Goal: Transaction & Acquisition: Purchase product/service

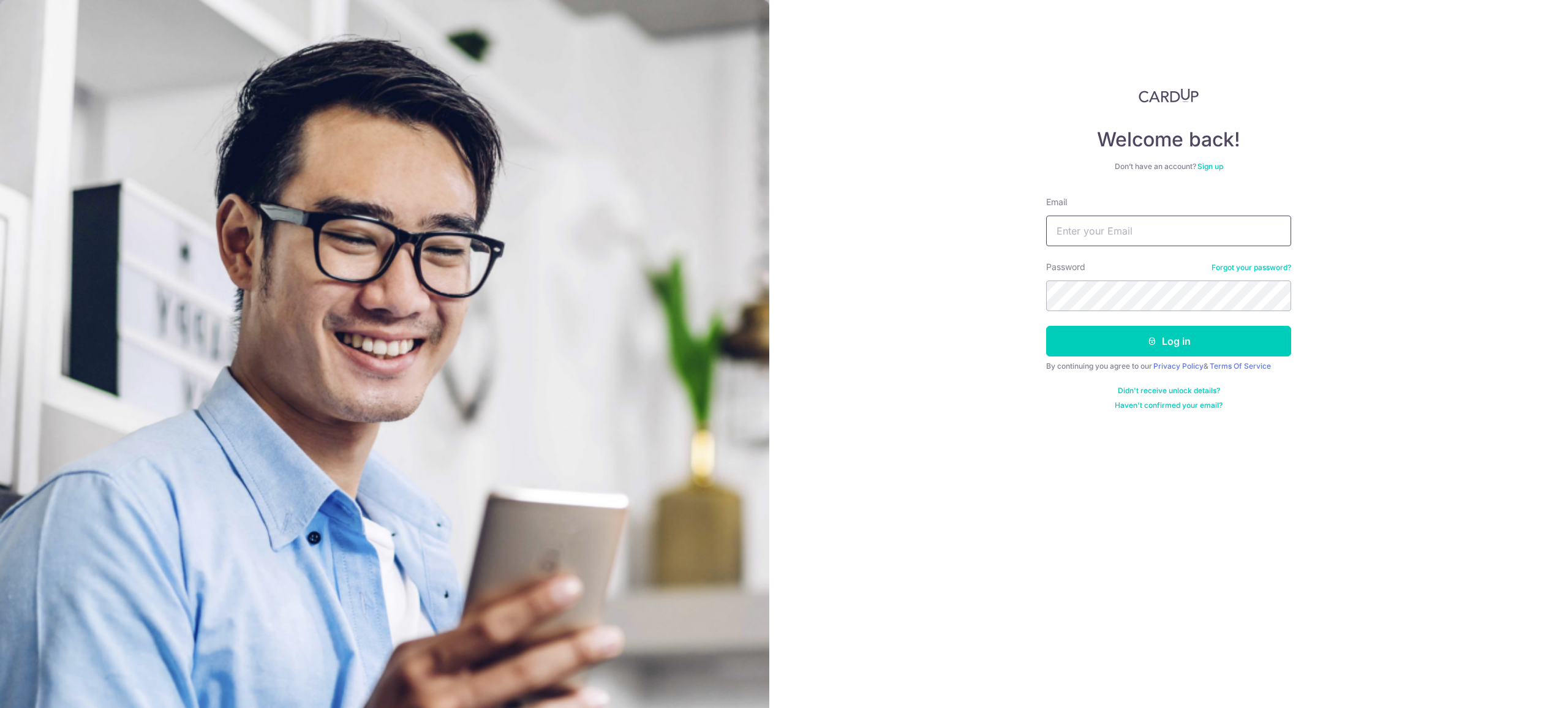
click at [1091, 223] on input "Email" at bounding box center [1169, 231] width 245 height 30
paste input "[EMAIL_ADDRESS][DOMAIN_NAME]"
type input "[EMAIL_ADDRESS][DOMAIN_NAME]"
click at [1119, 349] on button "Log in" at bounding box center [1169, 340] width 245 height 30
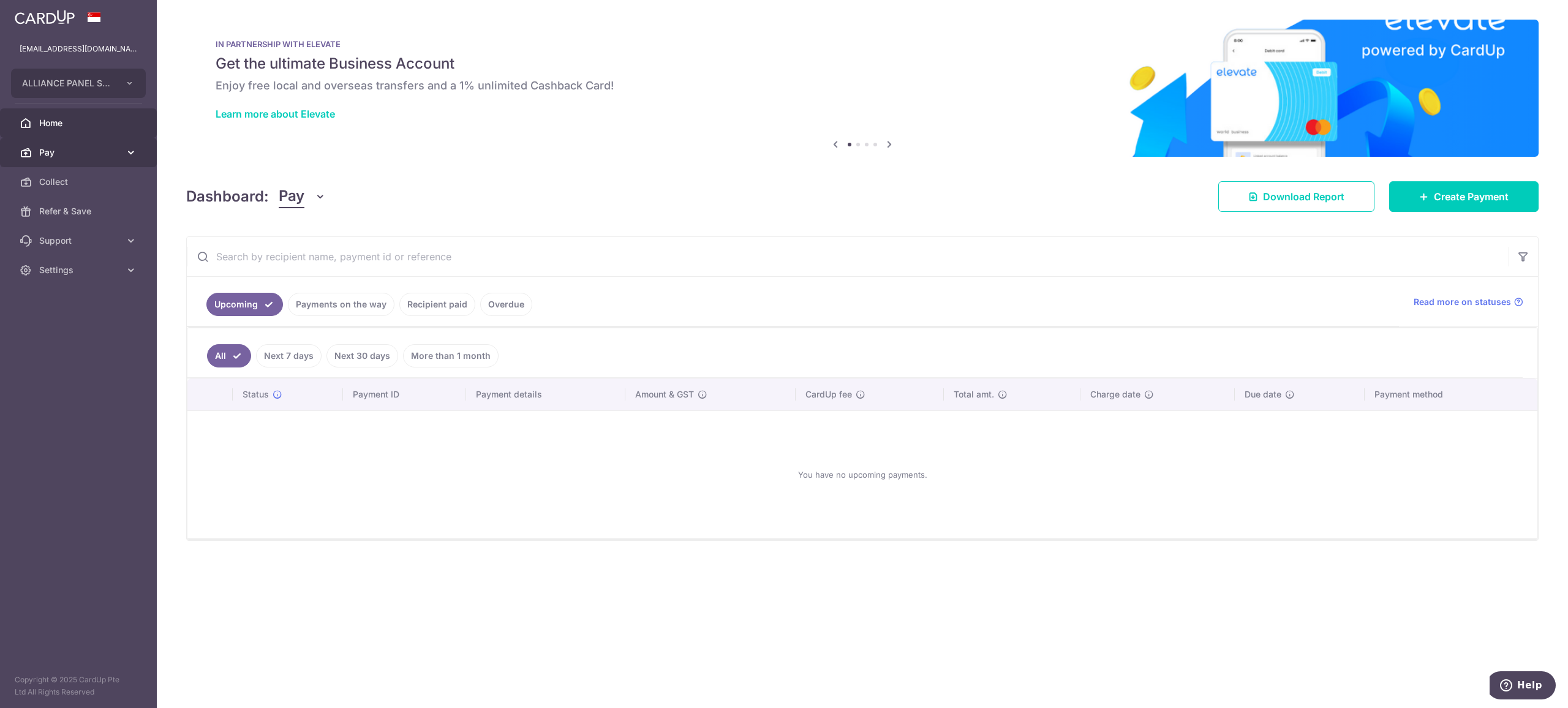
click at [125, 150] on icon at bounding box center [131, 152] width 13 height 13
click at [96, 185] on span "Payments" at bounding box center [79, 182] width 81 height 13
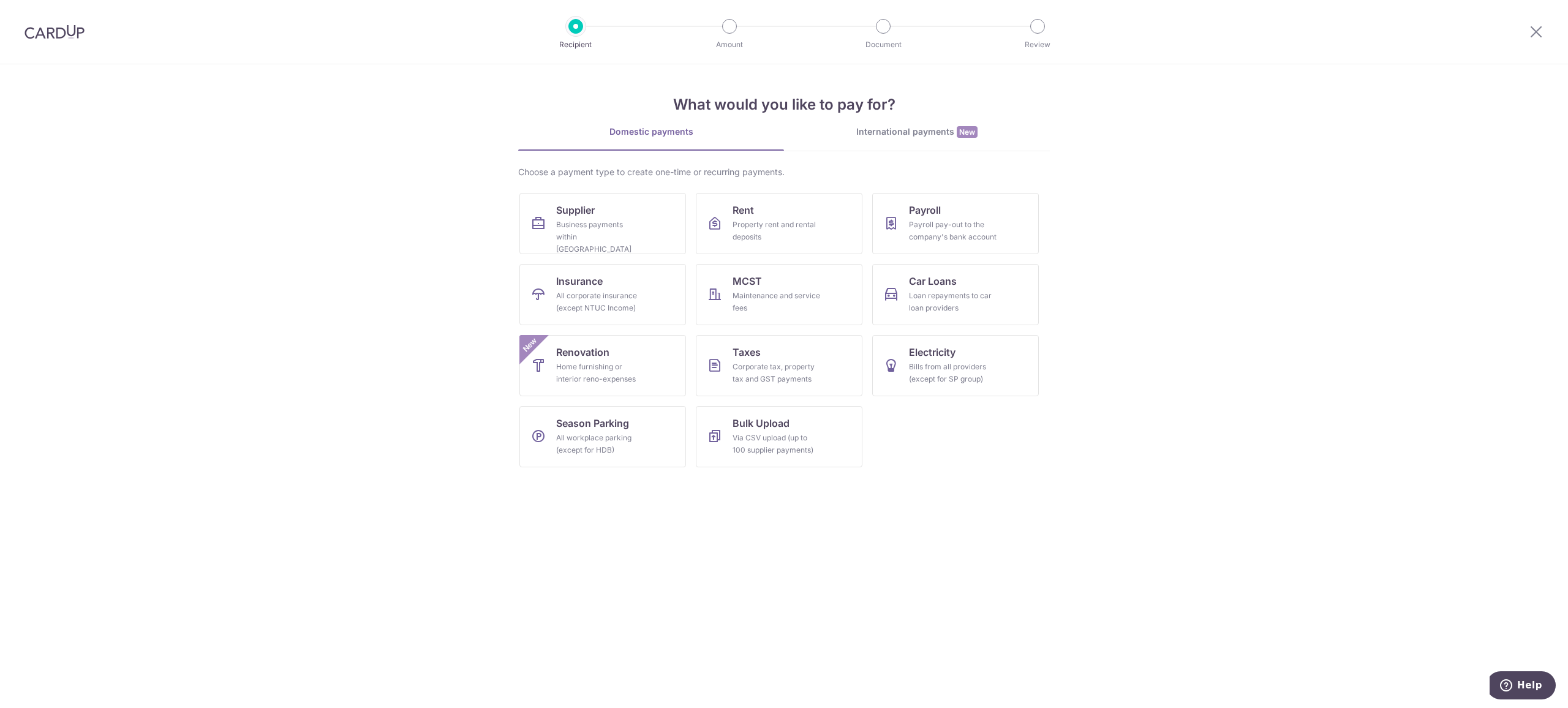
click at [887, 136] on div "International payments New" at bounding box center [917, 131] width 266 height 13
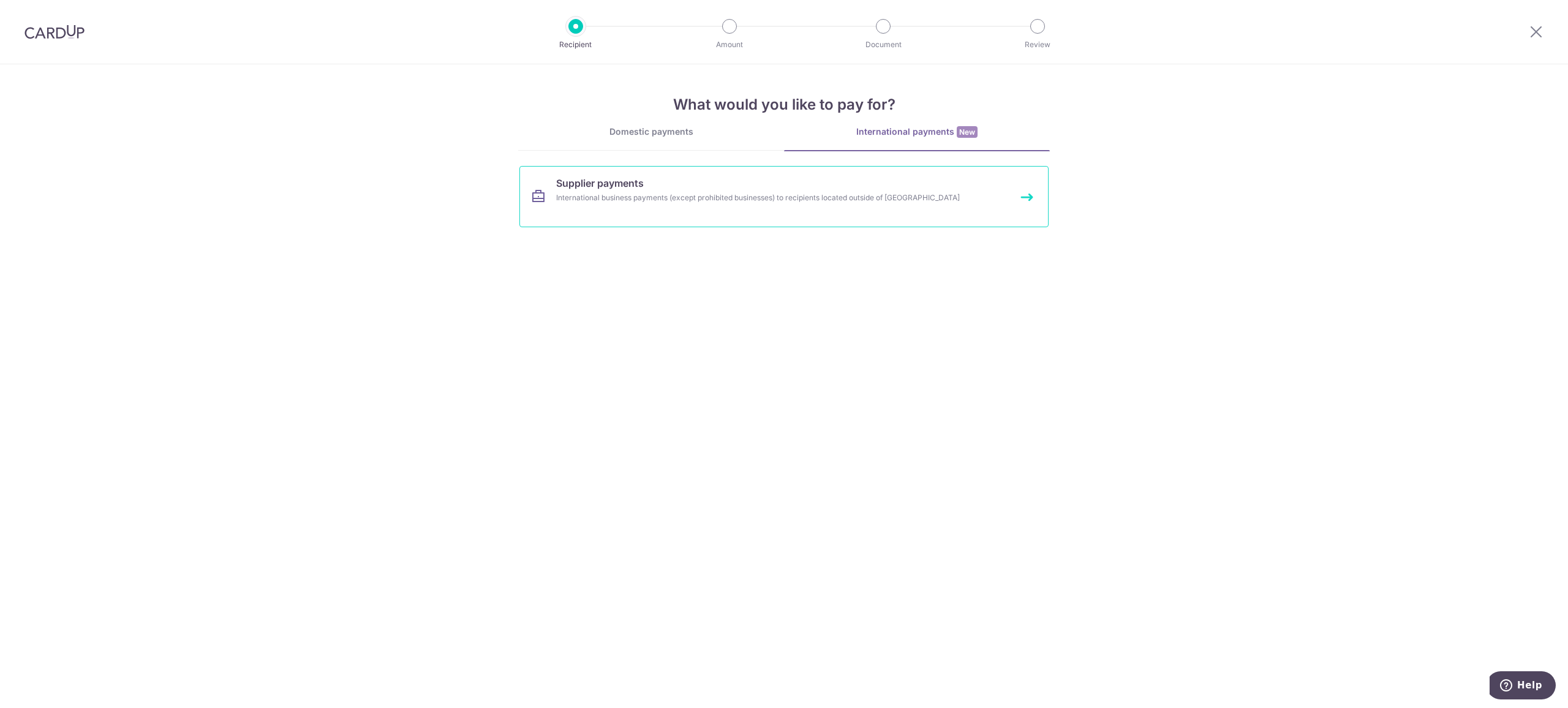
click at [760, 189] on link "Supplier payments International business payments (except prohibited businesses…" at bounding box center [784, 196] width 530 height 62
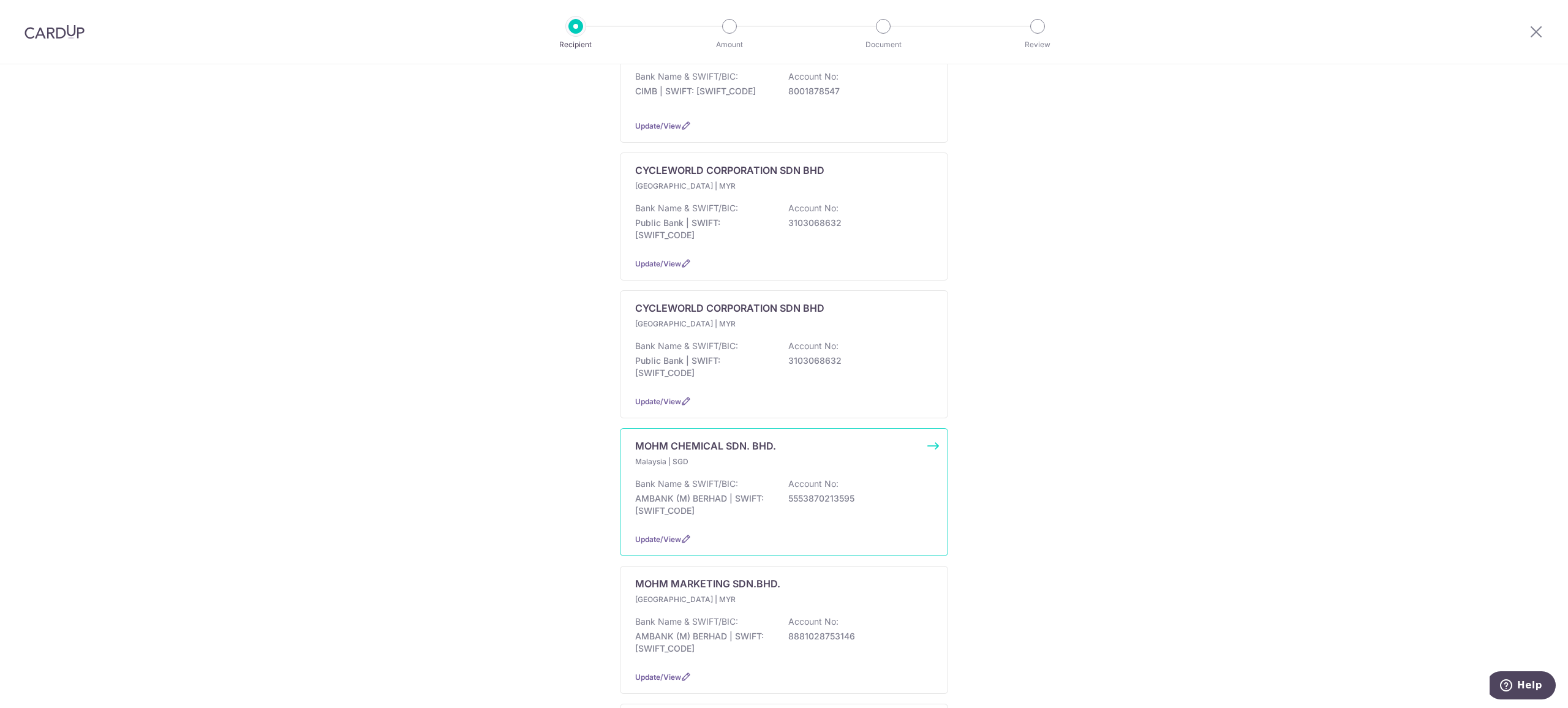
scroll to position [709, 0]
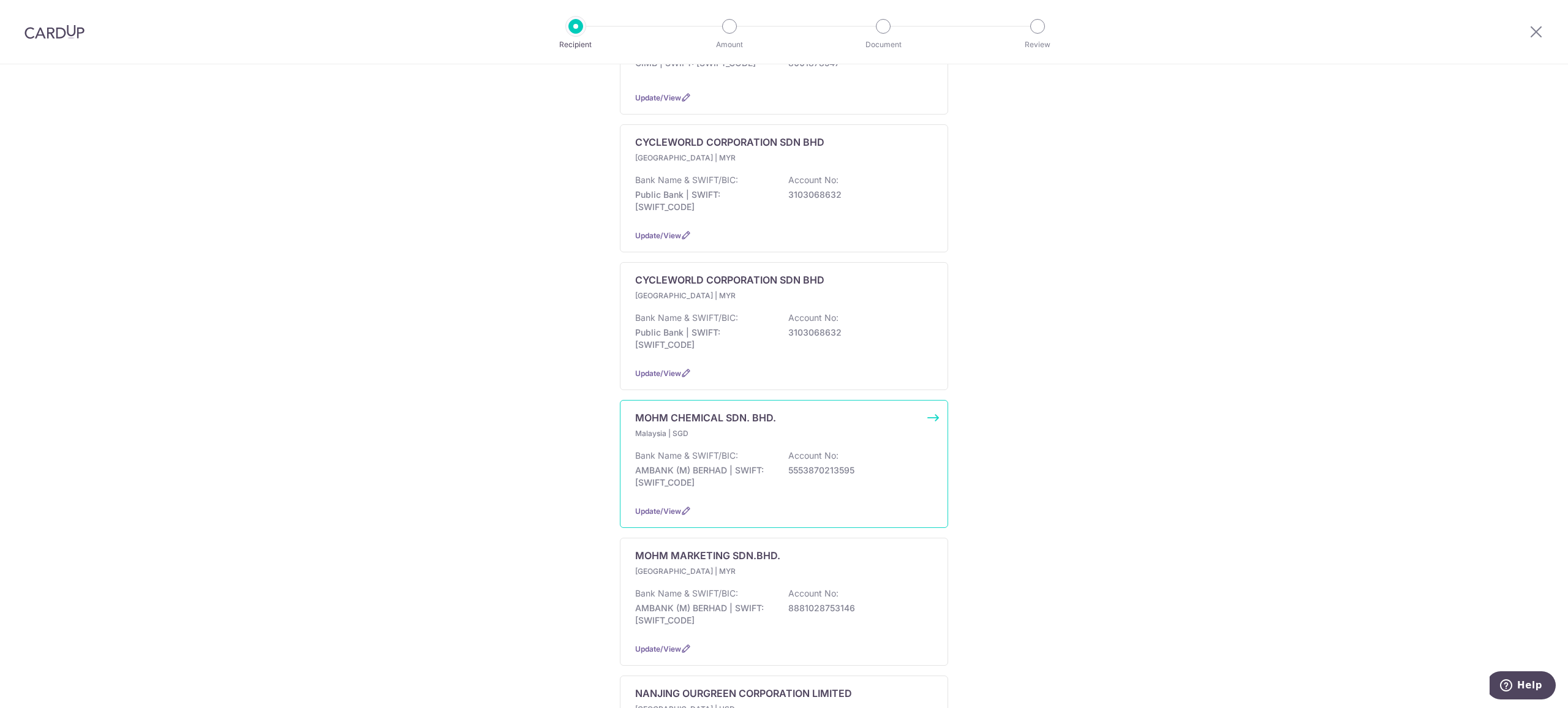
click at [930, 400] on div "MOHM CHEMICAL SDN. BHD. Malaysia | SGD Bank Name & SWIFT/BIC: AMBANK (M) BERHAD…" at bounding box center [784, 463] width 329 height 128
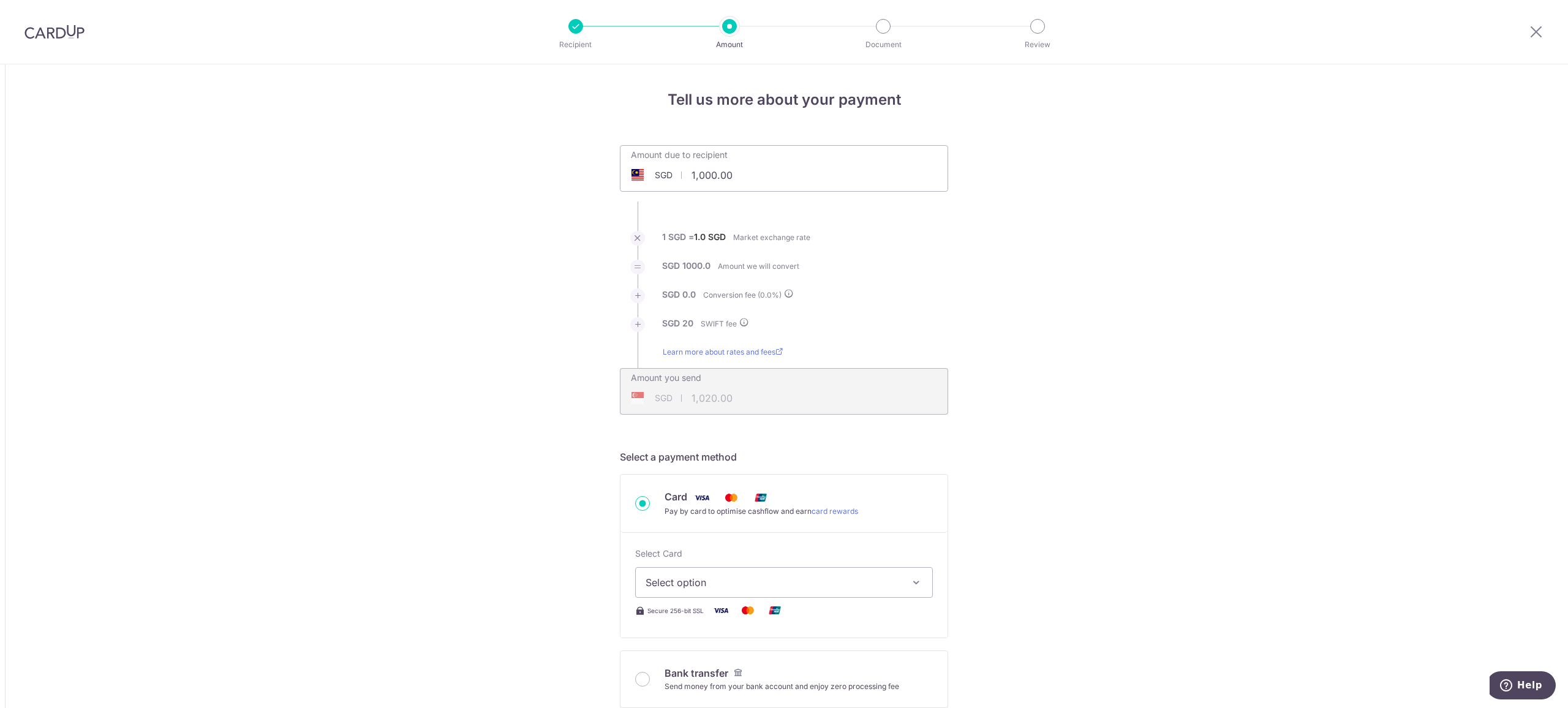
click at [759, 181] on input "1,000.00" at bounding box center [715, 175] width 189 height 28
drag, startPoint x: 759, startPoint y: 181, endPoint x: 584, endPoint y: 162, distance: 176.0
click at [695, 512] on div "Pay by card to optimise cashflow and earn card rewards" at bounding box center [761, 511] width 194 height 13
click at [650, 511] on input "Card Pay by card to optimise cashflow and earn card rewards" at bounding box center [643, 503] width 15 height 15
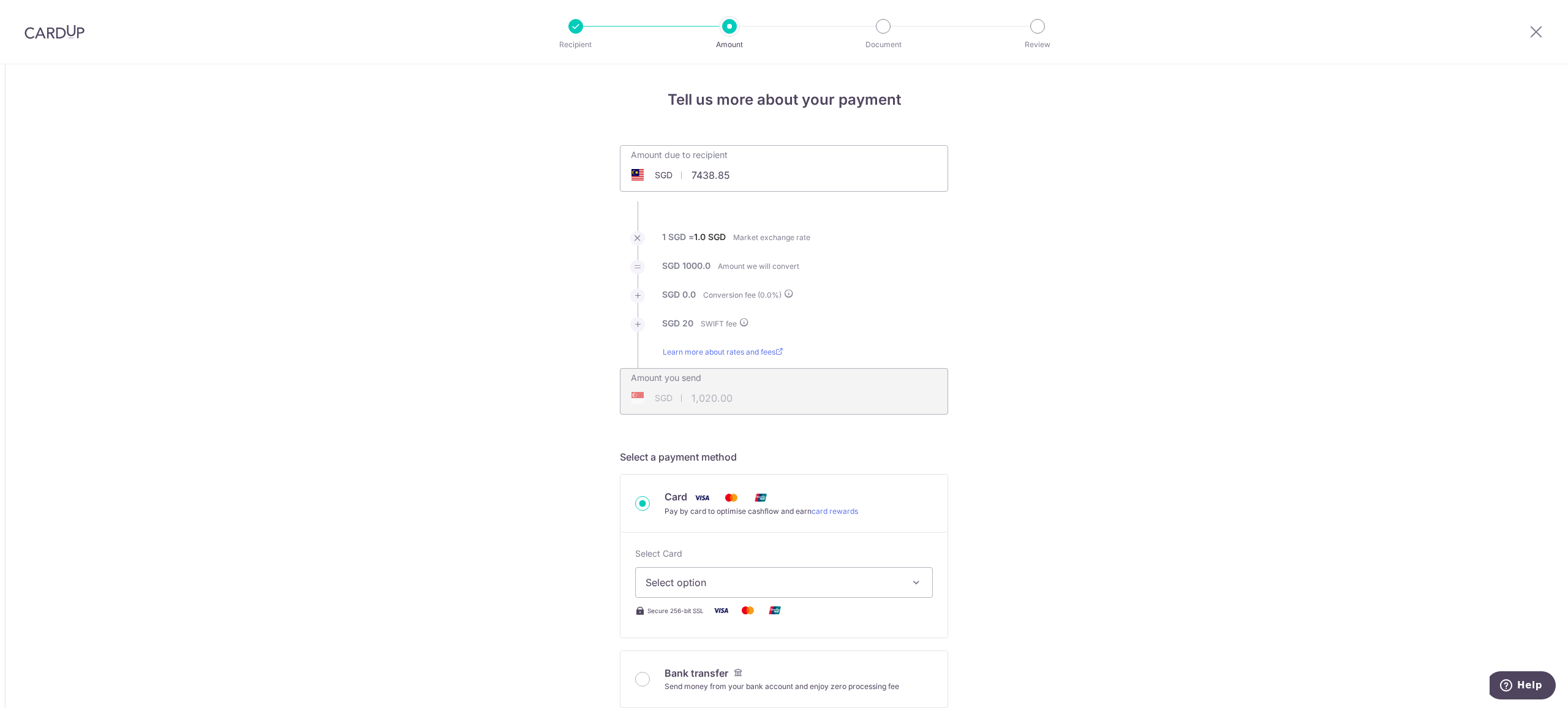
type input "7,438.85"
type input "7,458.85"
click at [645, 575] on input "Bank transfer Send money from your bank account and enjoy zero processing fee" at bounding box center [643, 575] width 15 height 15
radio input "true"
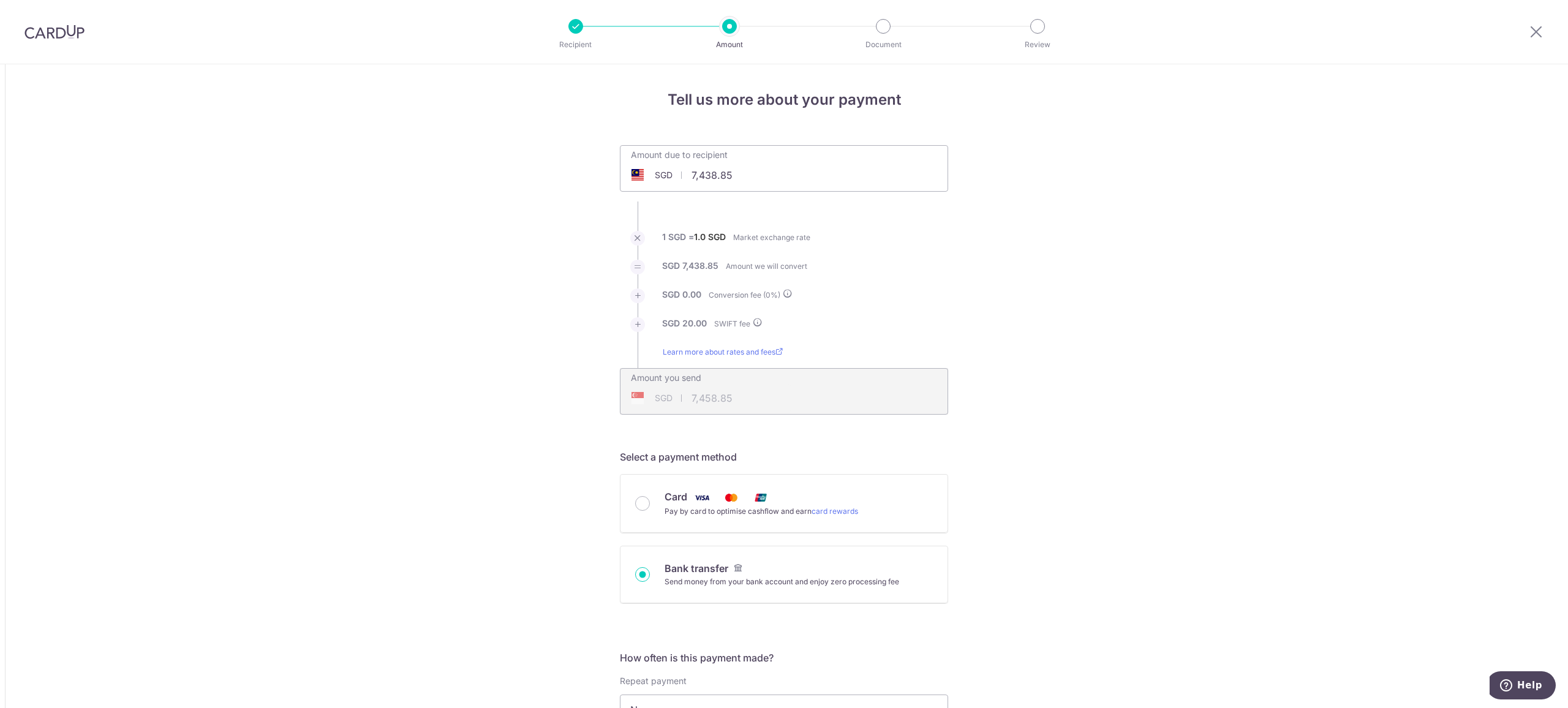
type input "7,438.85"
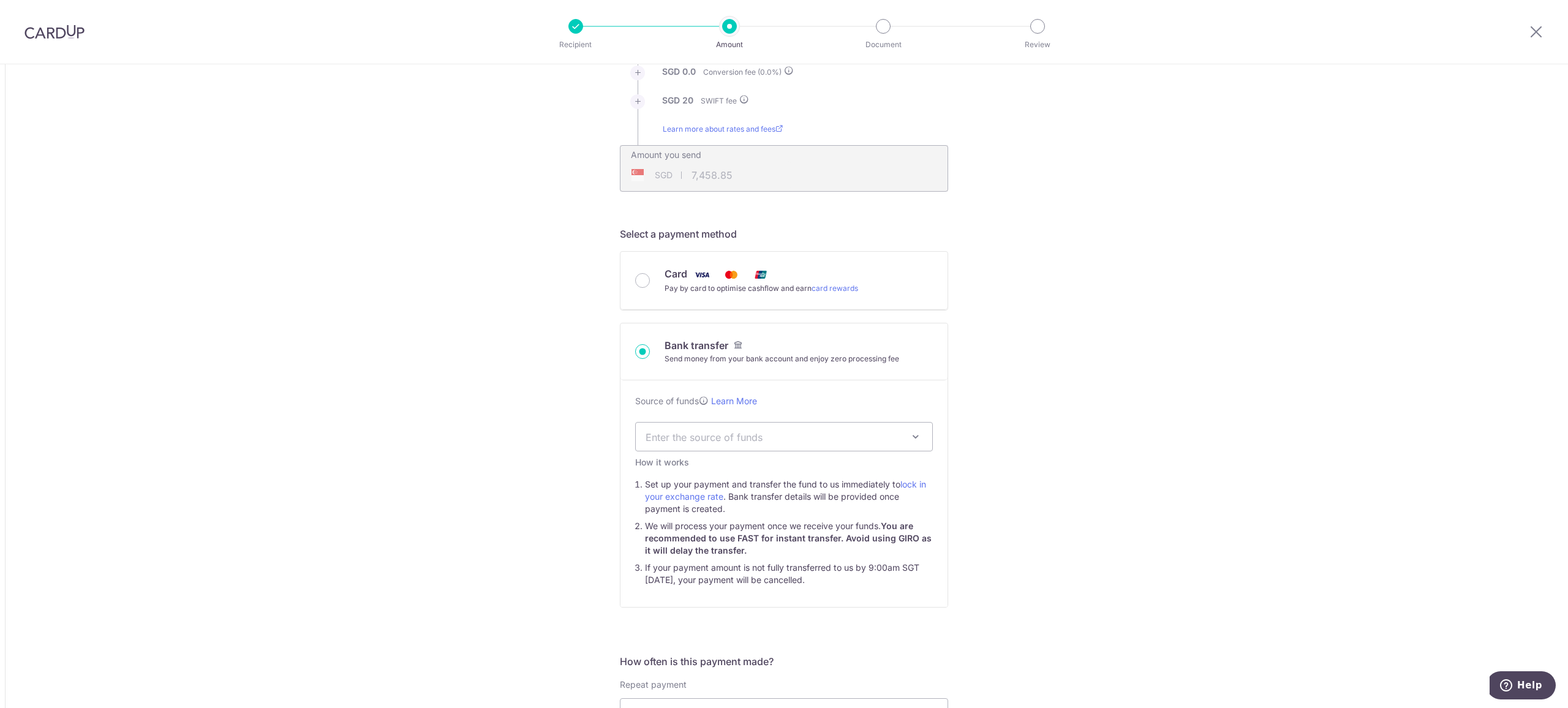
scroll to position [245, 0]
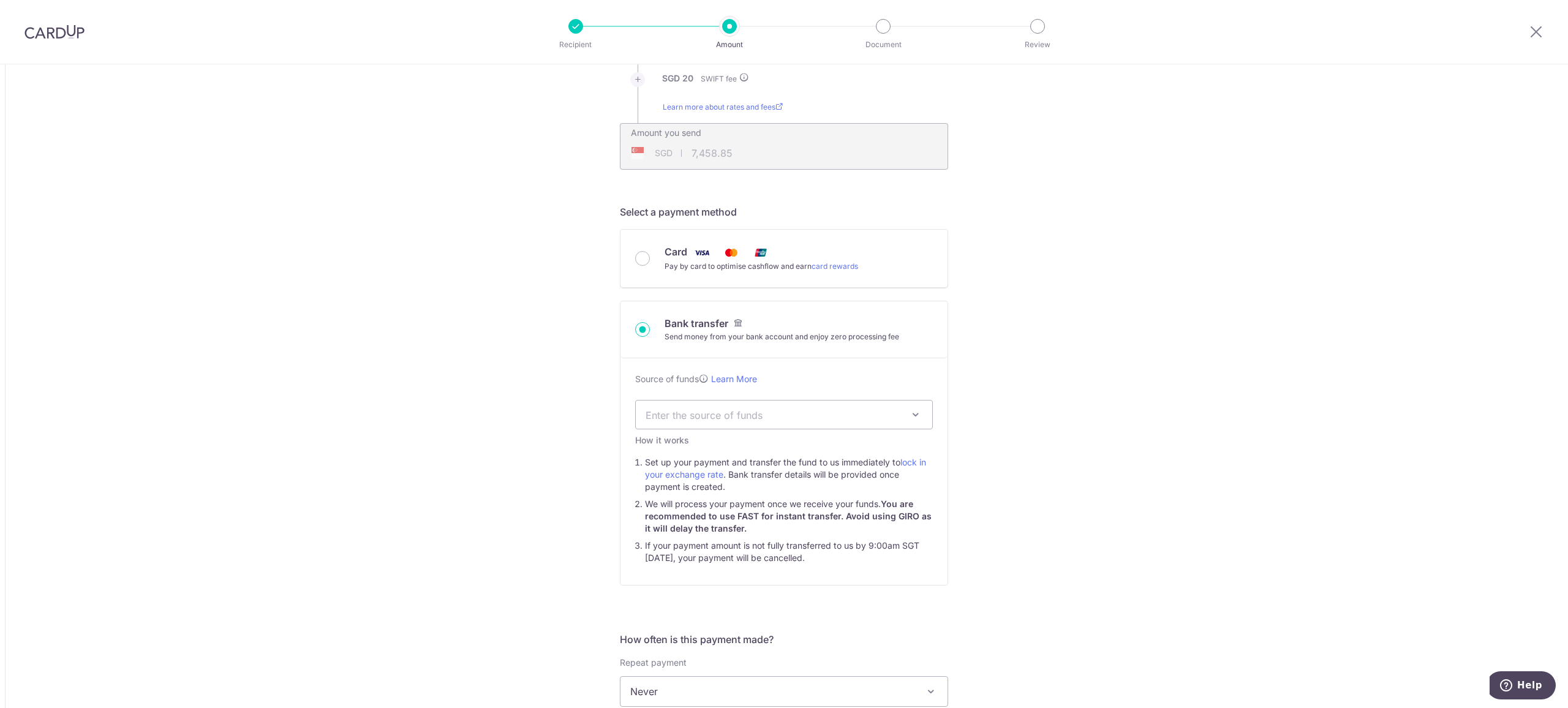
click at [734, 417] on span "Enter the source of funds" at bounding box center [774, 414] width 257 height 13
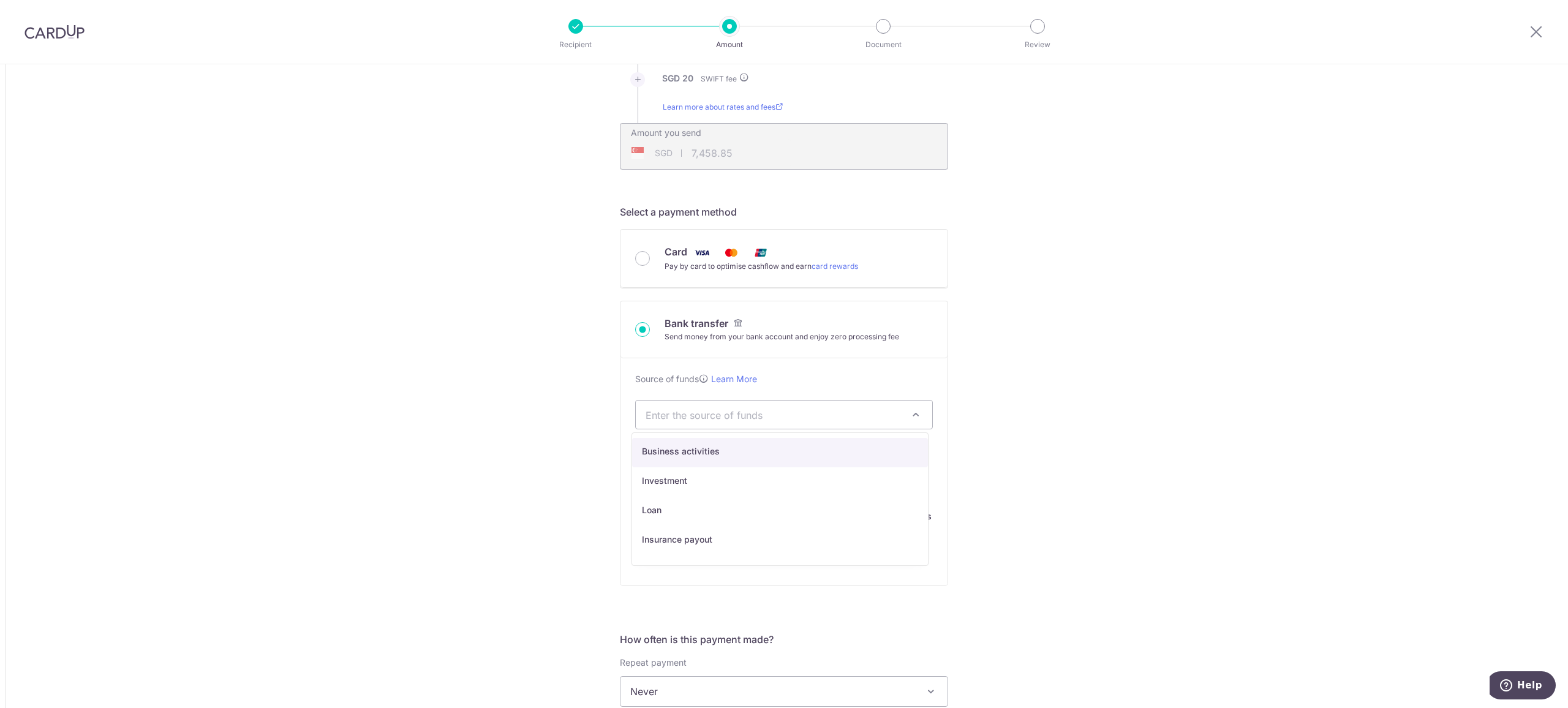
select select "1"
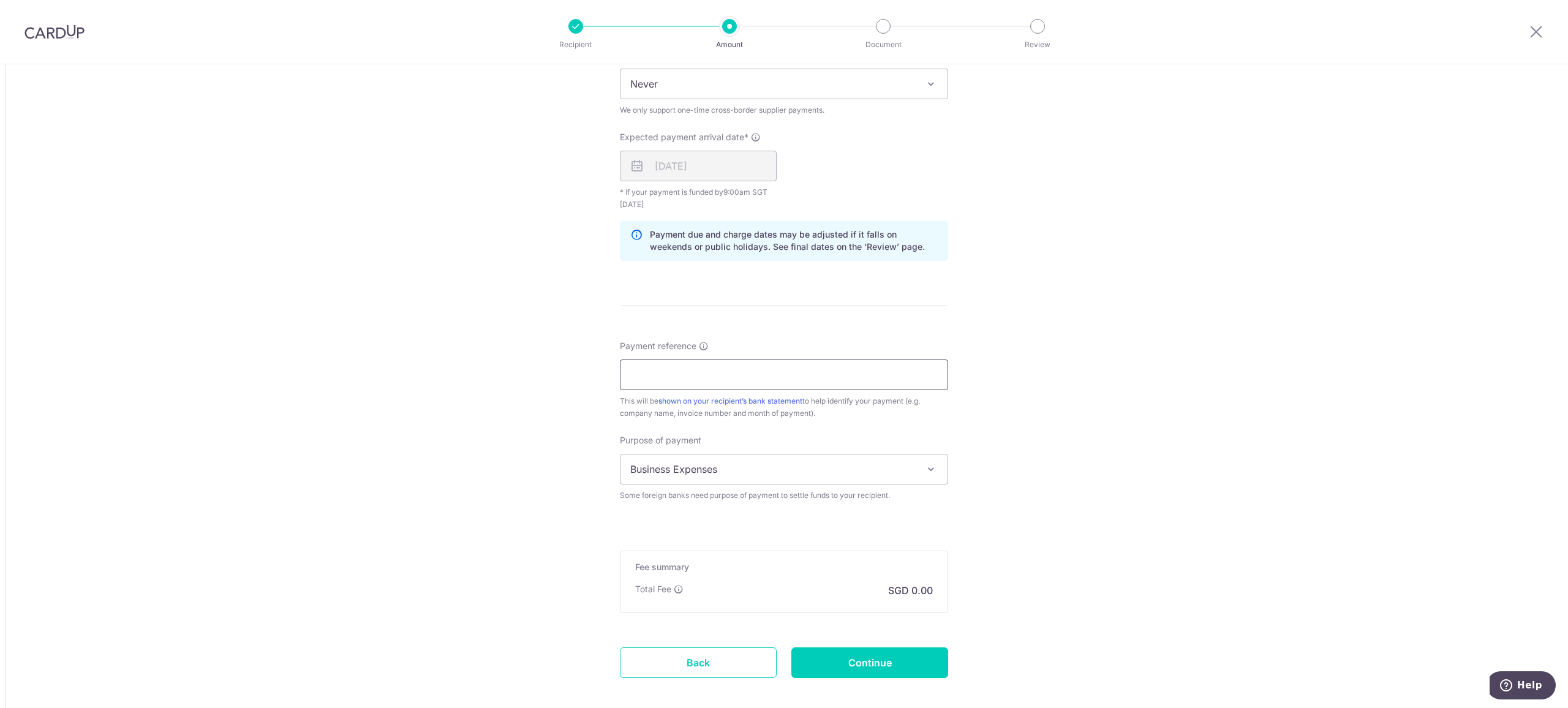
scroll to position [898, 0]
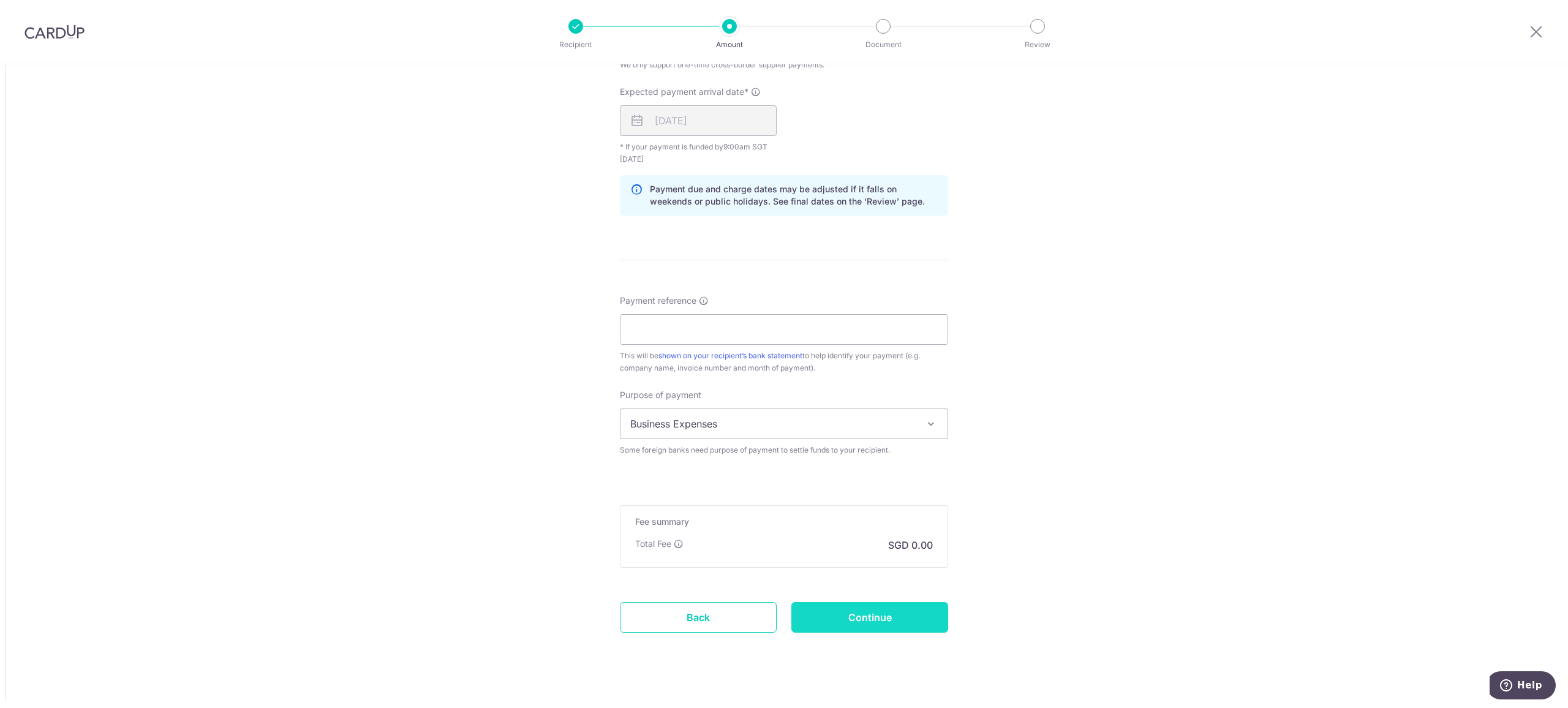
click at [880, 623] on input "Continue" at bounding box center [869, 617] width 157 height 30
type input "Create Schedule"
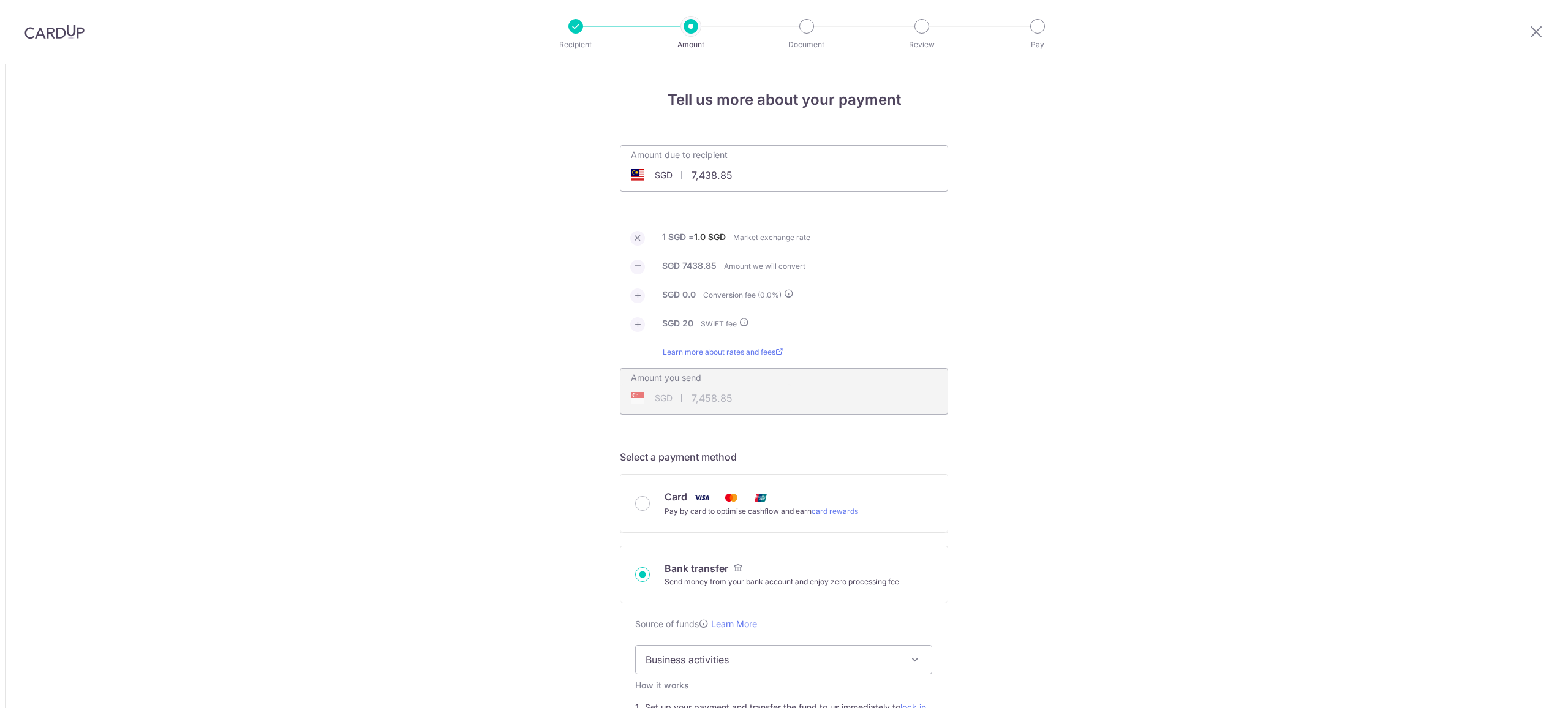
scroll to position [934, 0]
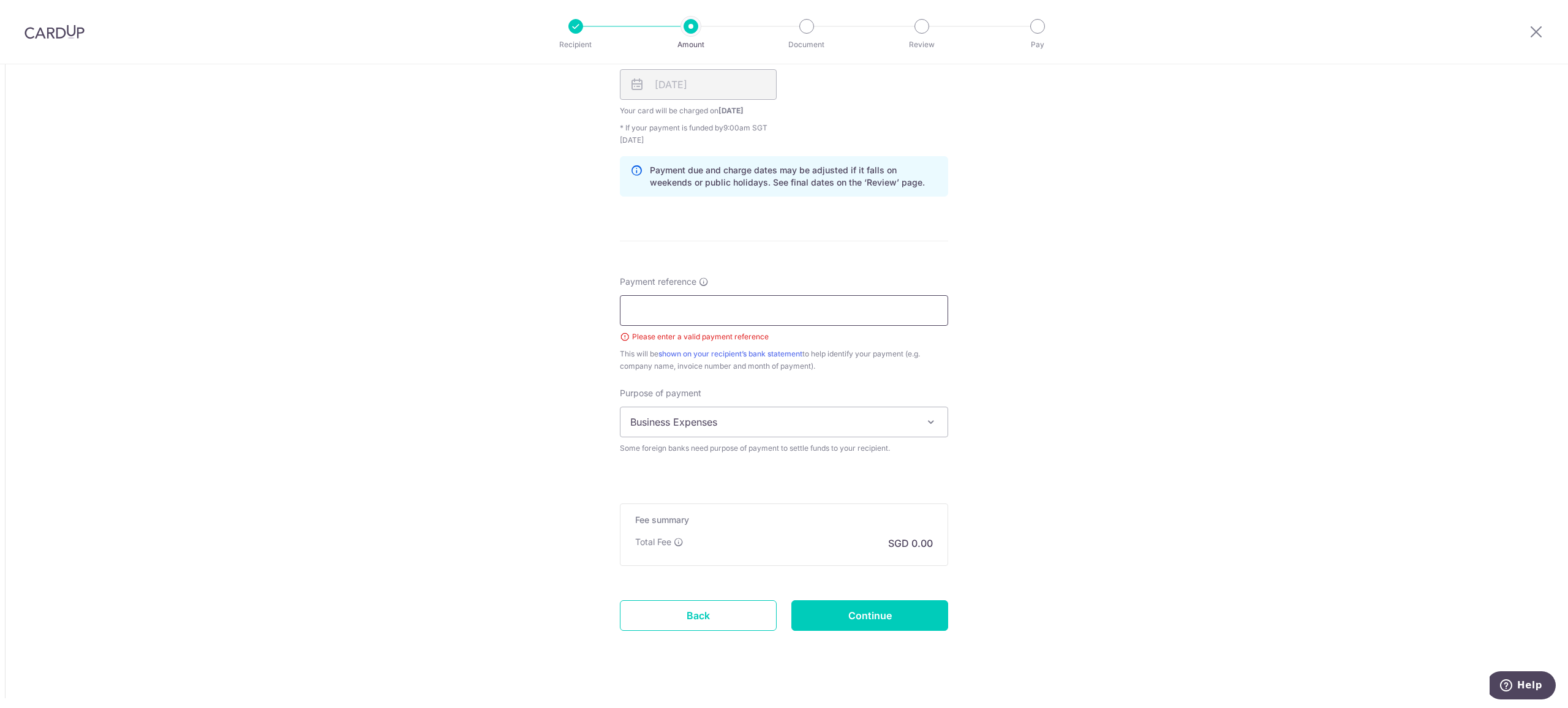
click at [696, 315] on input "Payment reference" at bounding box center [784, 310] width 329 height 30
type input "ALLIANCE PANEL IV25080011 CN2502006"
click at [878, 615] on input "Continue" at bounding box center [869, 615] width 157 height 30
type input "Create Schedule"
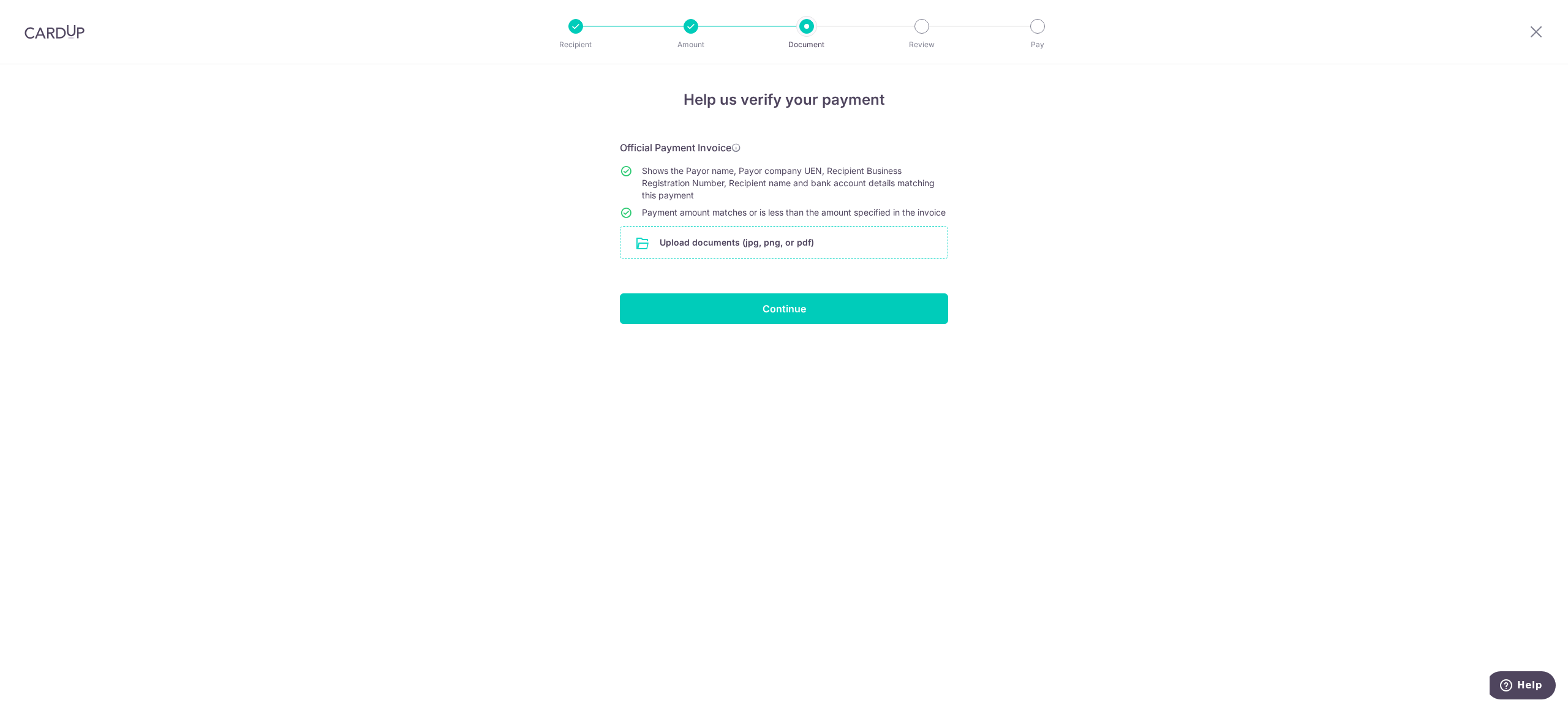
click at [734, 252] on input "file" at bounding box center [784, 242] width 327 height 32
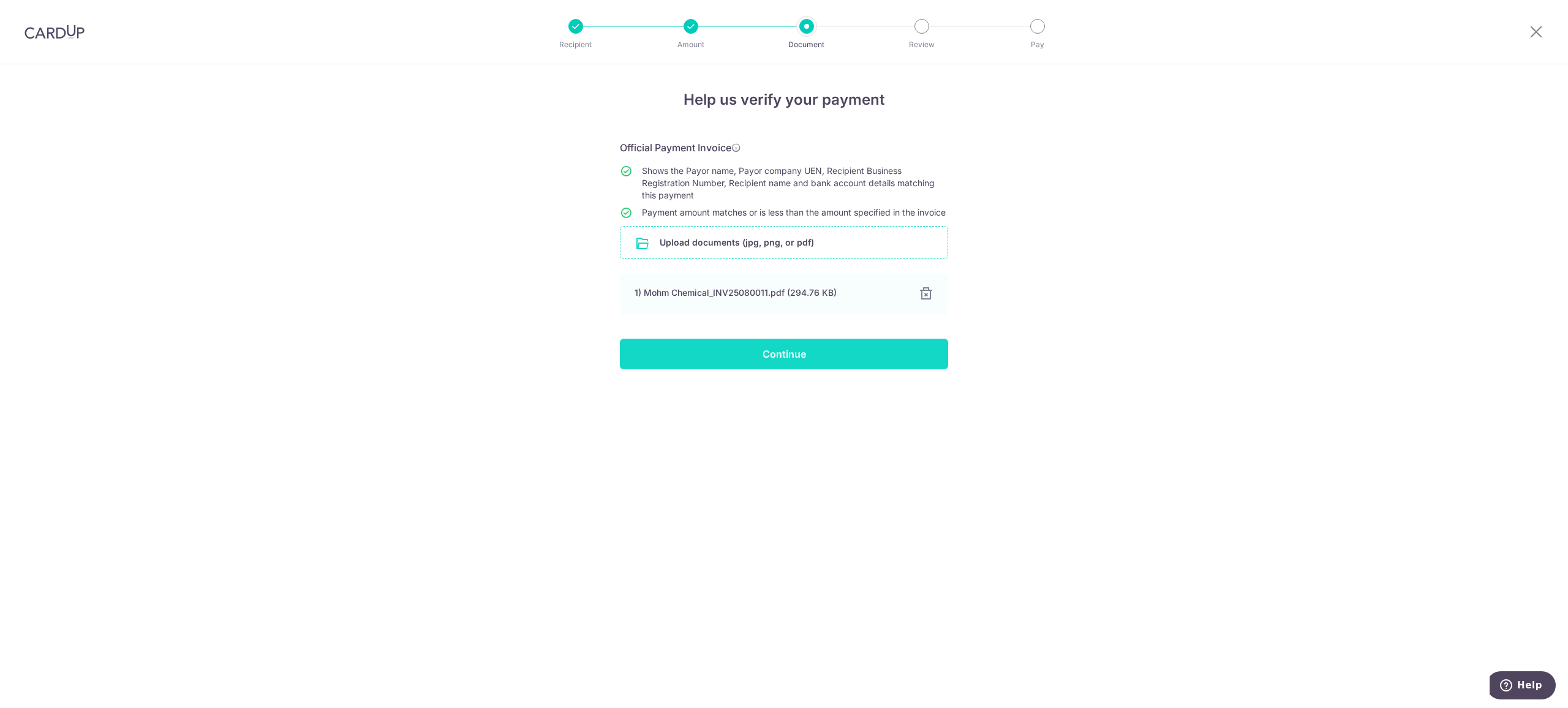
click at [773, 368] on input "Continue" at bounding box center [784, 354] width 329 height 30
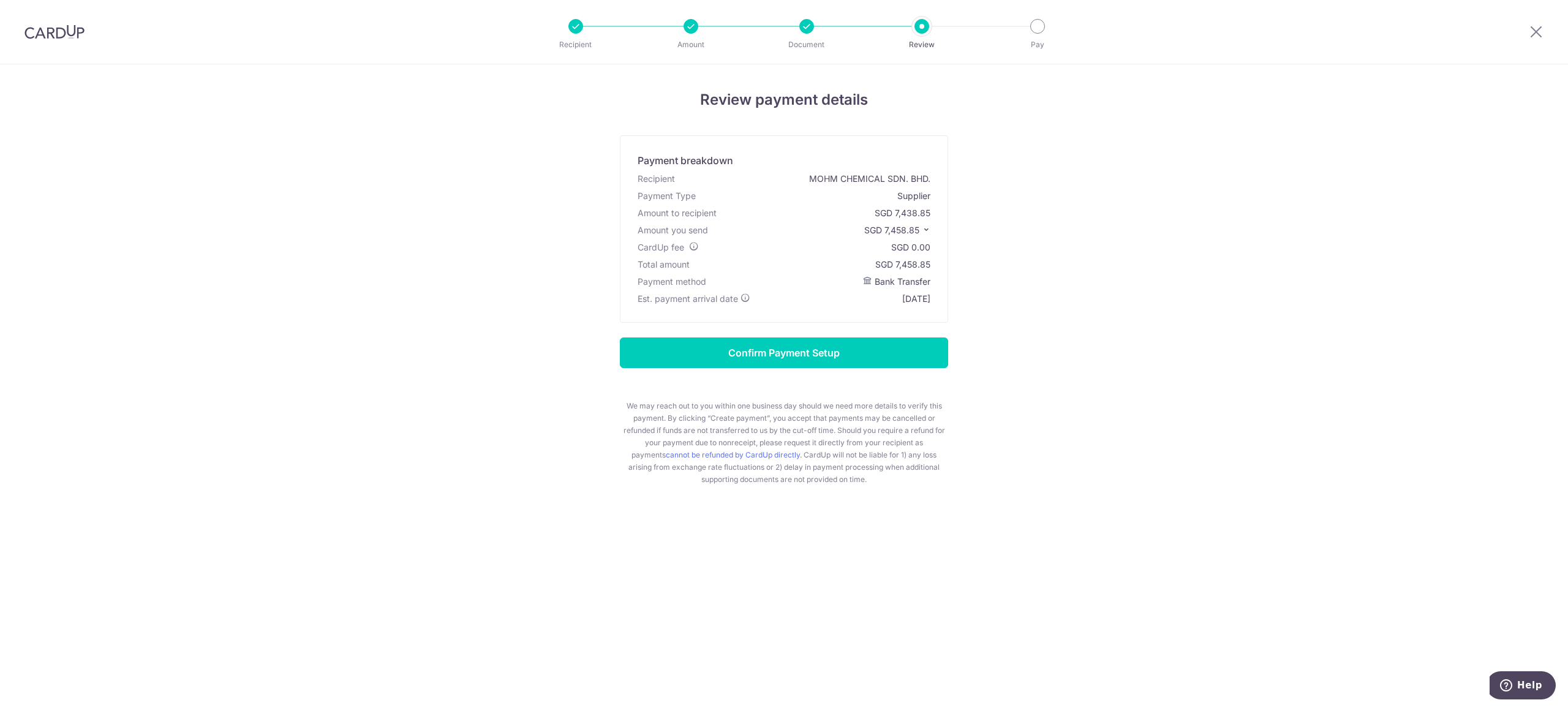
click at [927, 229] on icon at bounding box center [926, 230] width 9 height 9
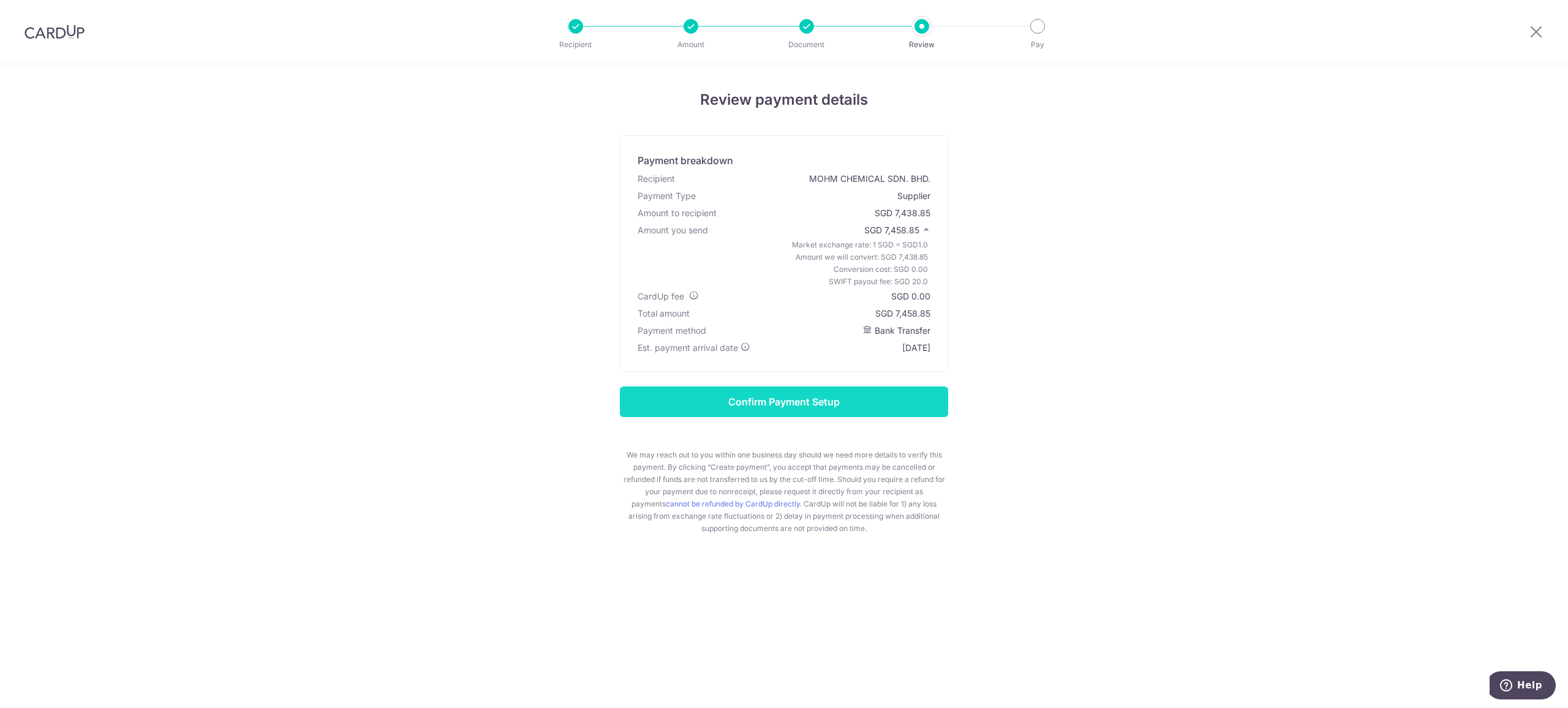
click at [829, 397] on input "Confirm Payment Setup" at bounding box center [784, 401] width 329 height 30
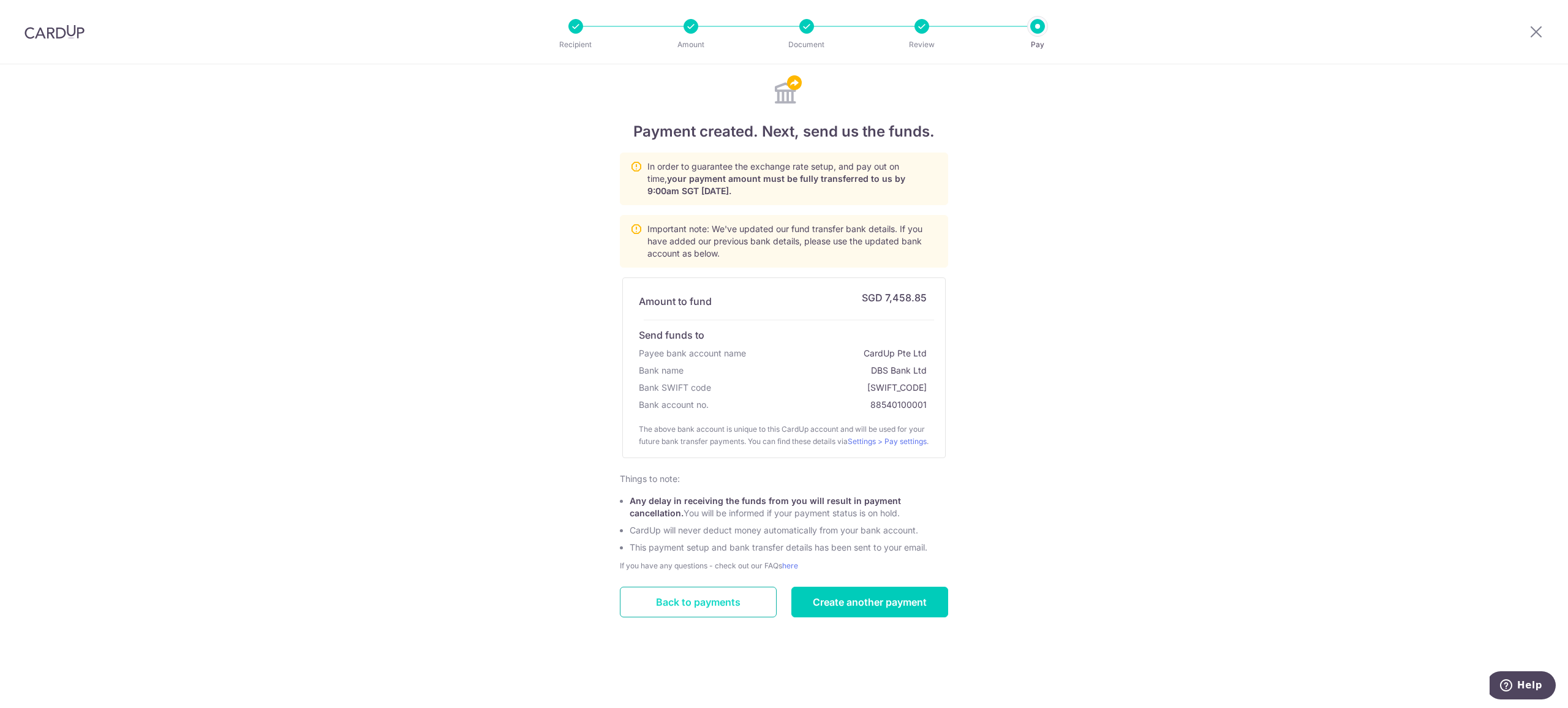
click at [722, 618] on link "Back to payments" at bounding box center [698, 601] width 157 height 30
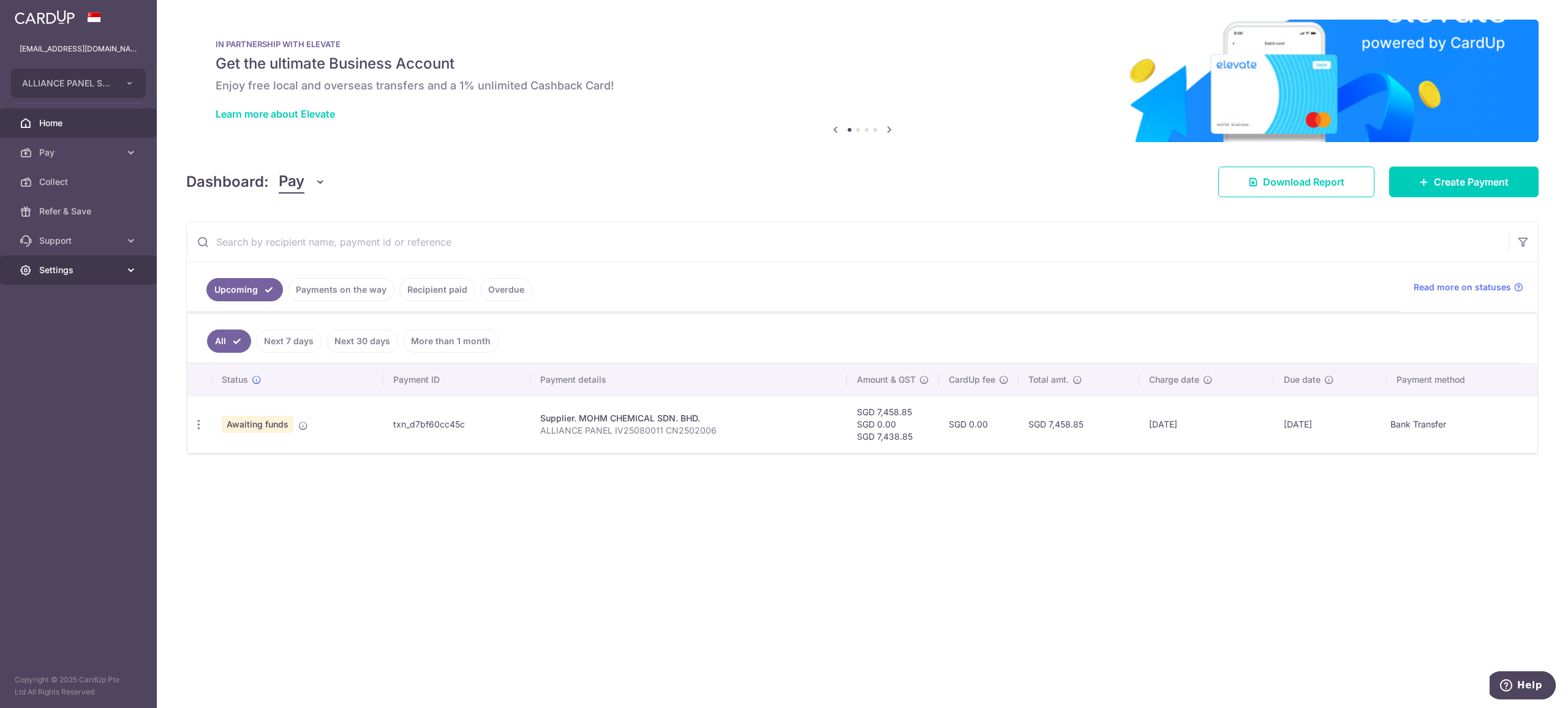
click at [128, 265] on icon at bounding box center [131, 270] width 13 height 13
click at [55, 326] on span "Logout" at bounding box center [79, 328] width 81 height 13
